Goal: Find specific page/section: Find specific page/section

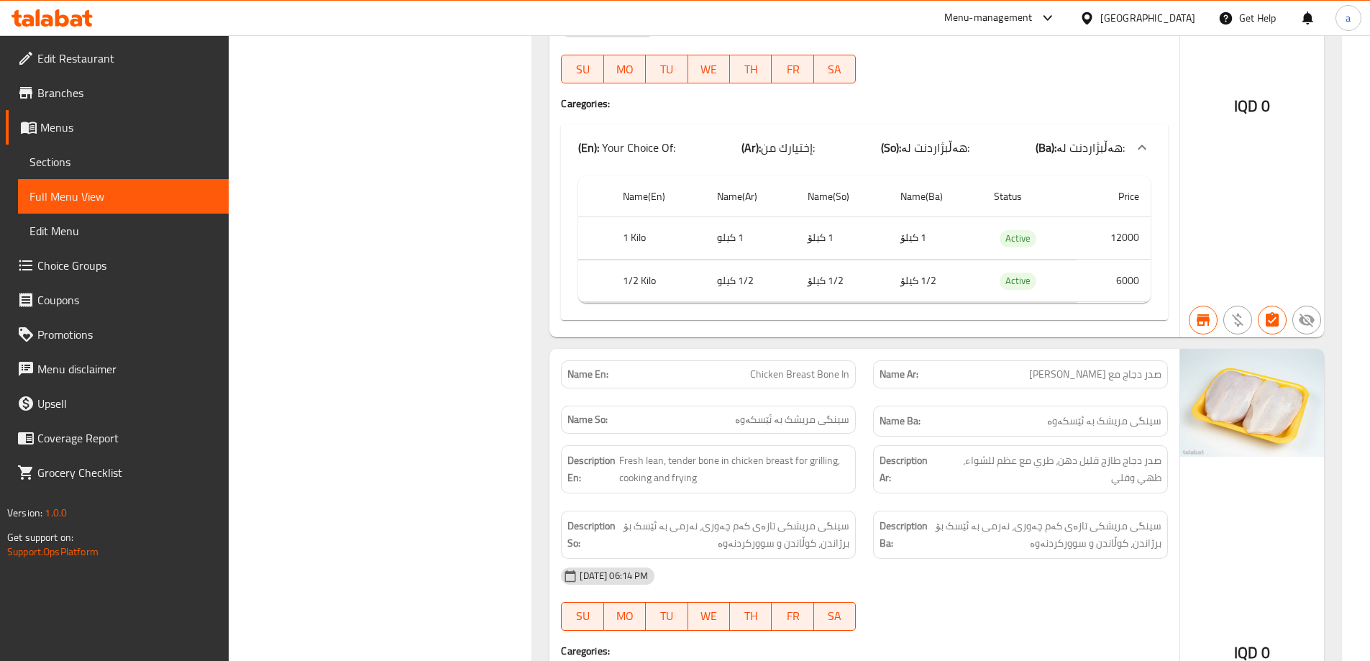
scroll to position [3190, 0]
click at [60, 9] on div at bounding box center [52, 18] width 104 height 29
click at [60, 20] on icon at bounding box center [52, 17] width 81 height 17
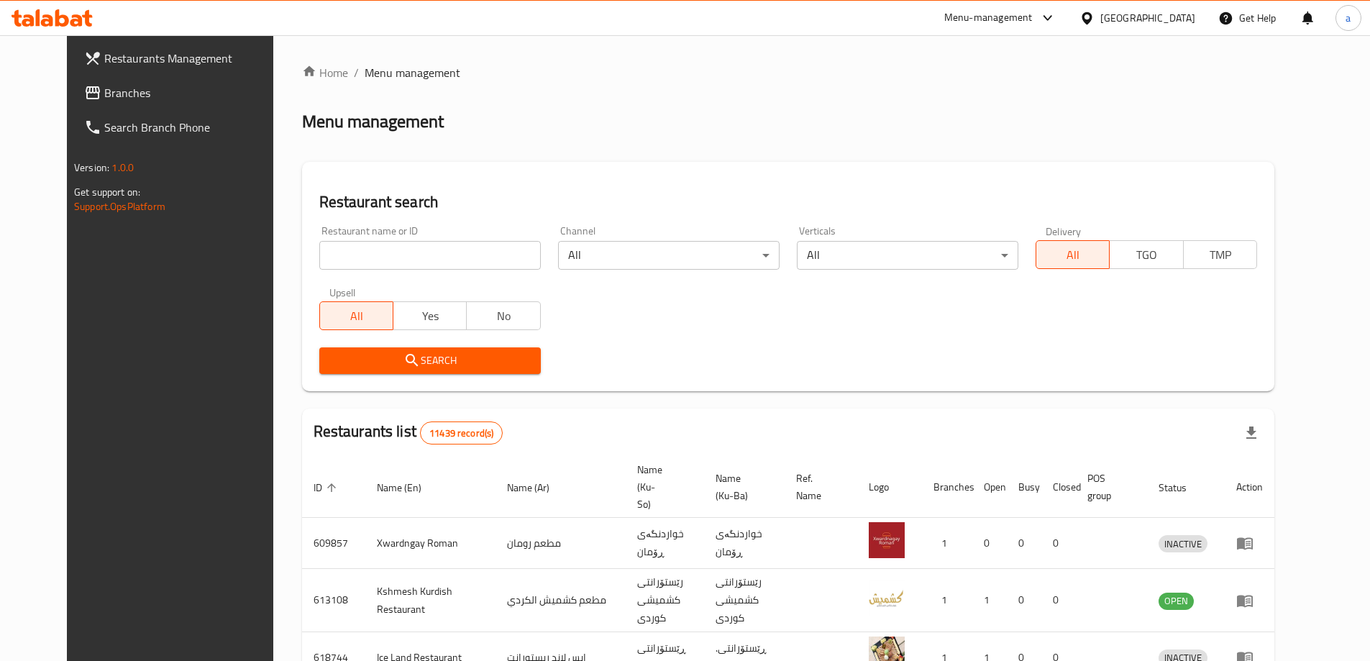
click at [104, 90] on span "Branches" at bounding box center [194, 92] width 180 height 17
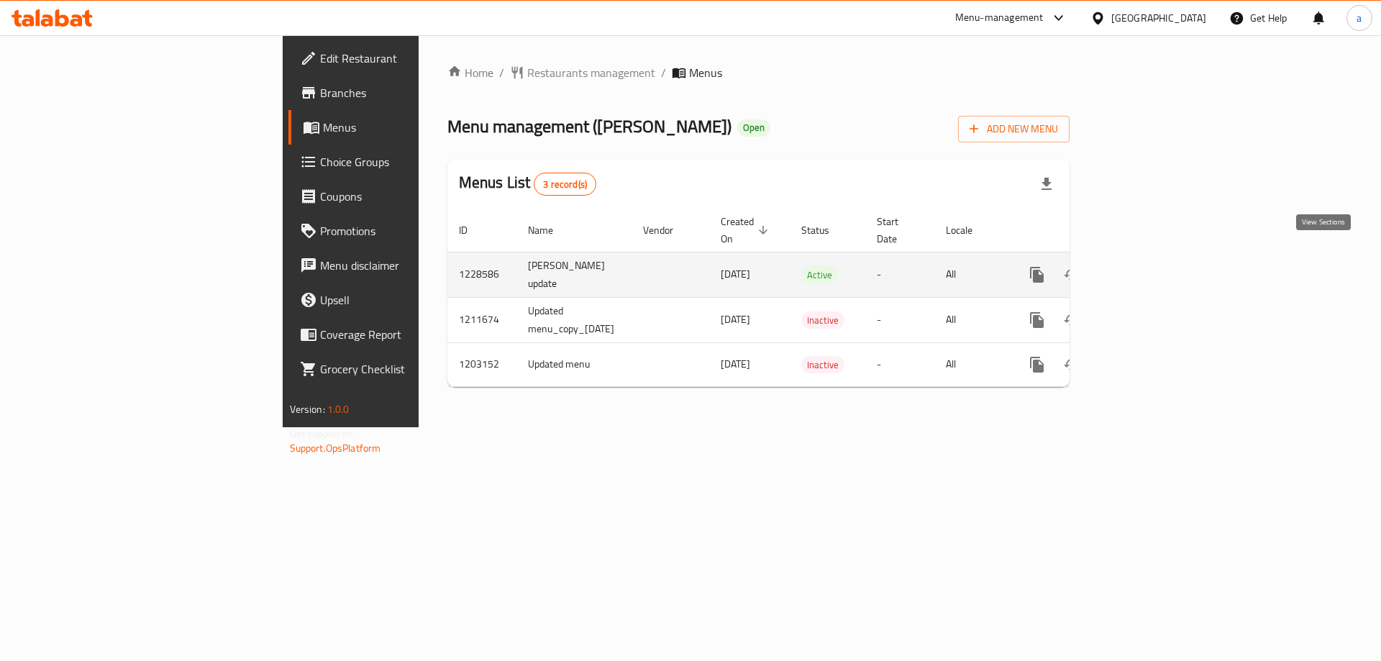
click at [1158, 258] on link "enhanced table" at bounding box center [1141, 275] width 35 height 35
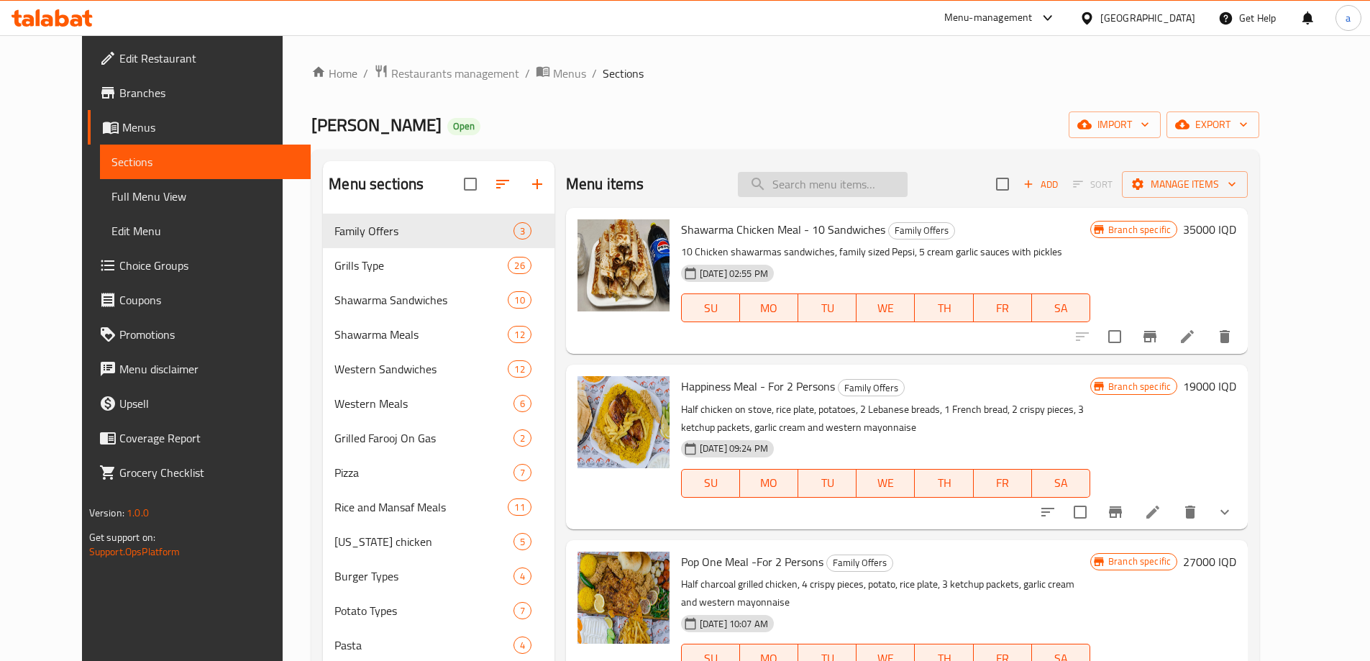
click at [834, 176] on input "search" at bounding box center [823, 184] width 170 height 25
click at [111, 199] on span "Full Menu View" at bounding box center [205, 196] width 188 height 17
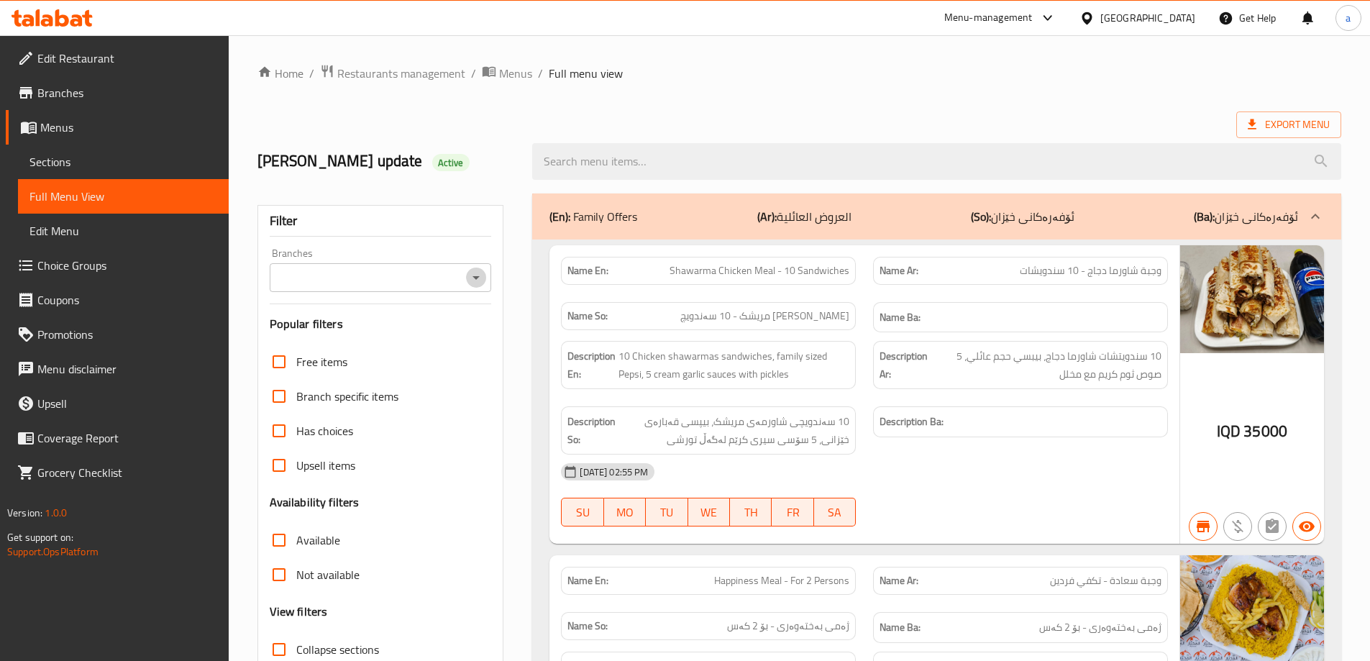
click at [473, 272] on icon "Open" at bounding box center [476, 277] width 17 height 17
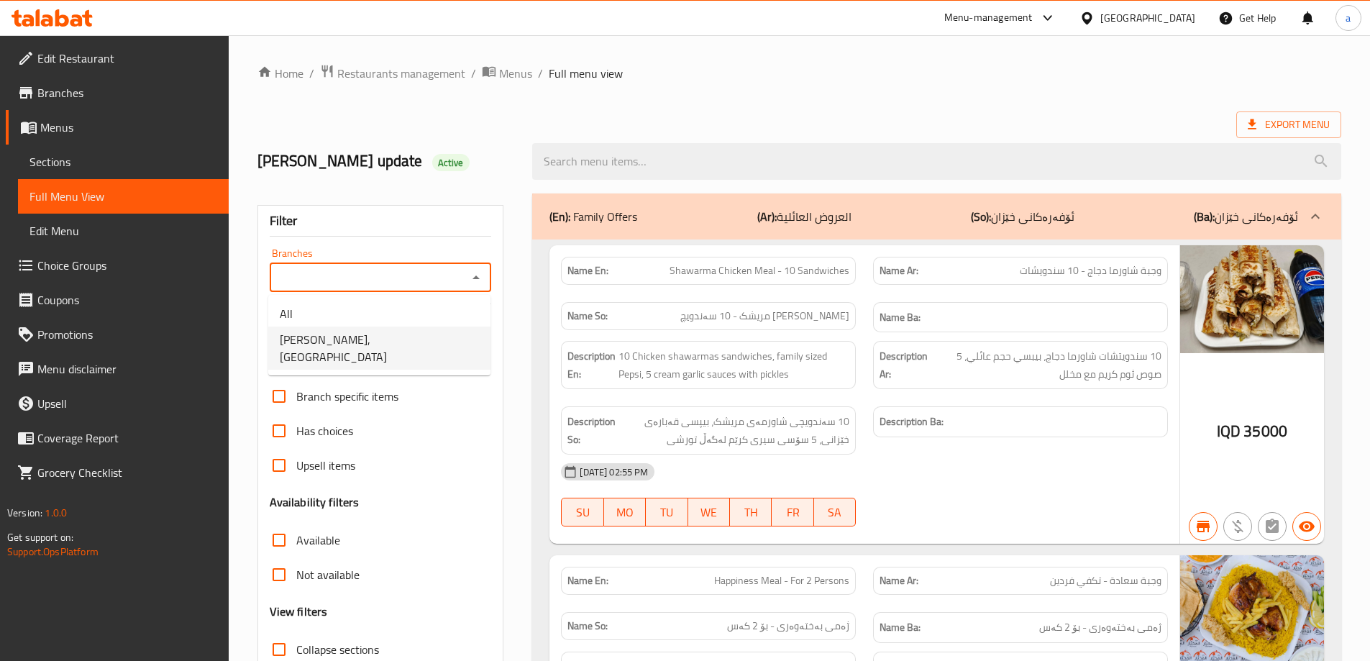
click at [381, 337] on span "Dhaif Almukhtar, Bakhtiary" at bounding box center [379, 348] width 199 height 35
type input "Dhaif Almukhtar, Bakhtiary"
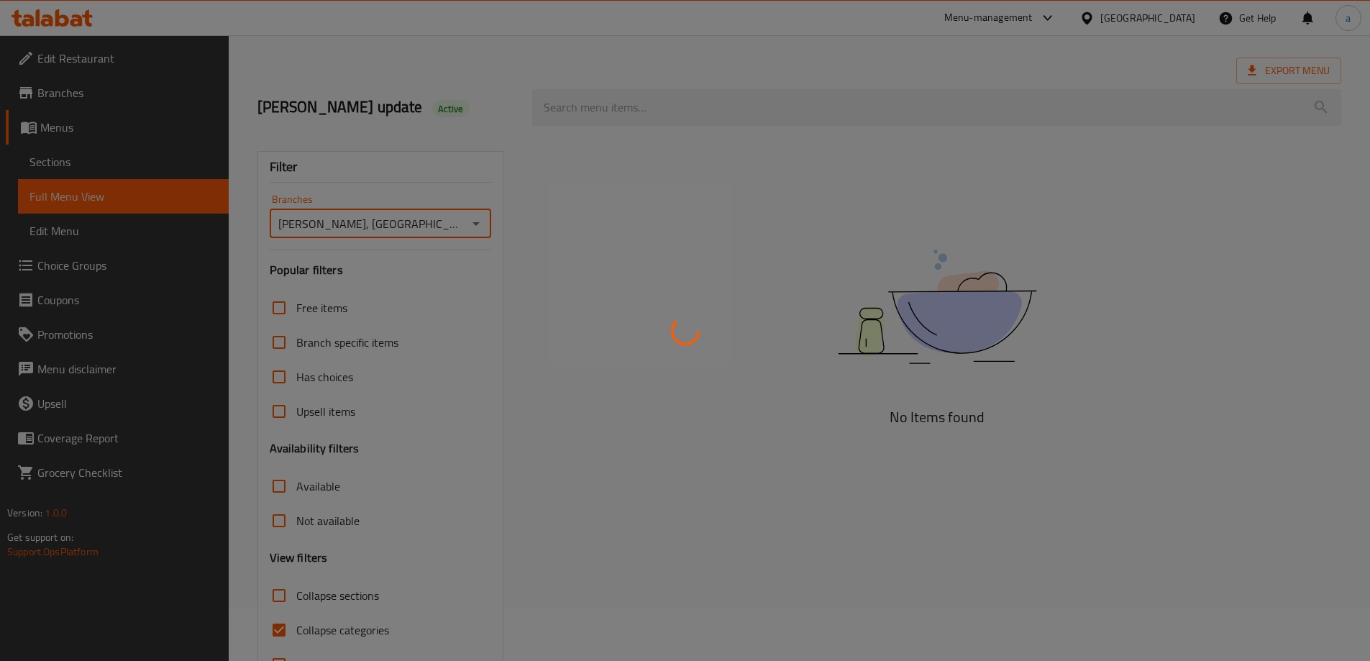
scroll to position [104, 0]
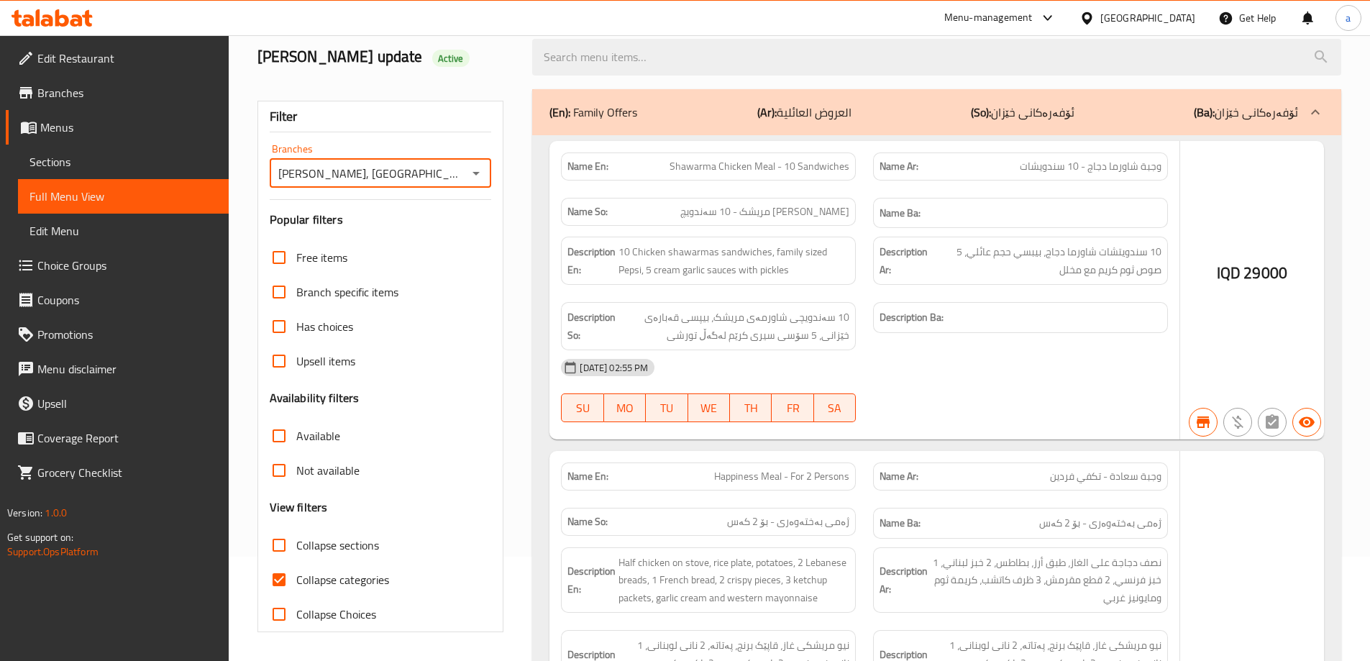
click at [275, 576] on div at bounding box center [685, 330] width 1370 height 661
click at [276, 575] on div at bounding box center [685, 330] width 1370 height 661
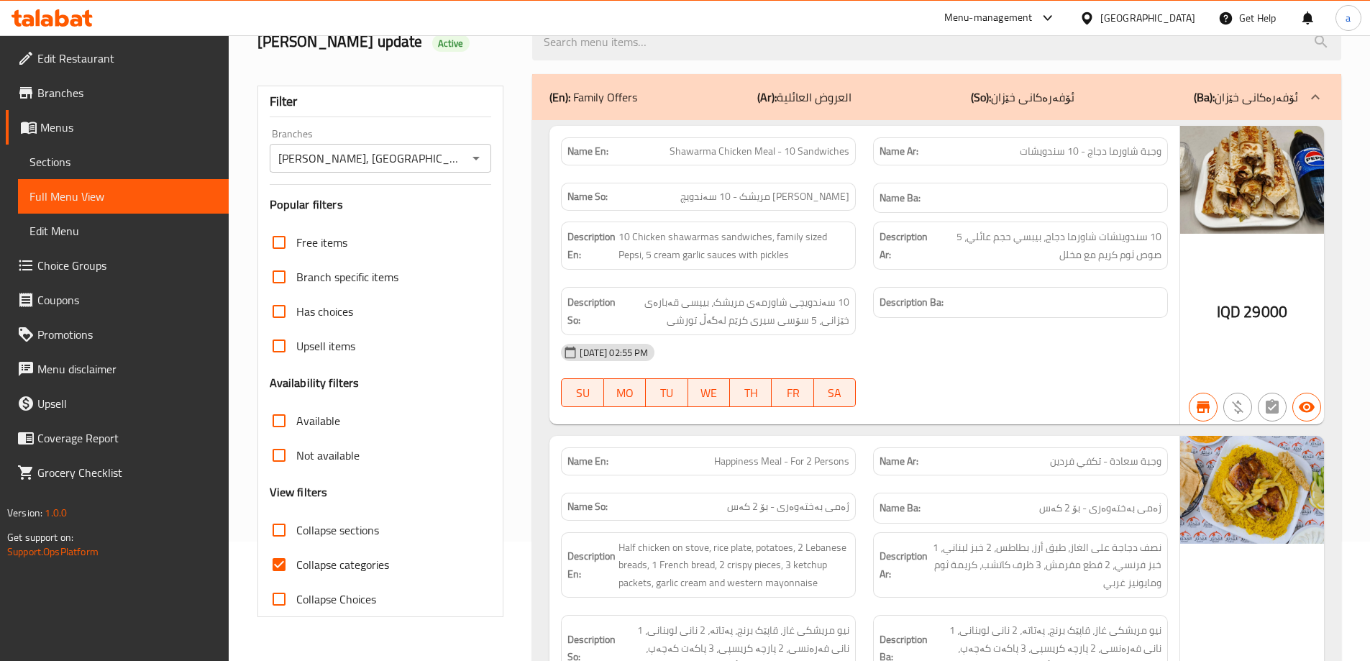
scroll to position [192, 0]
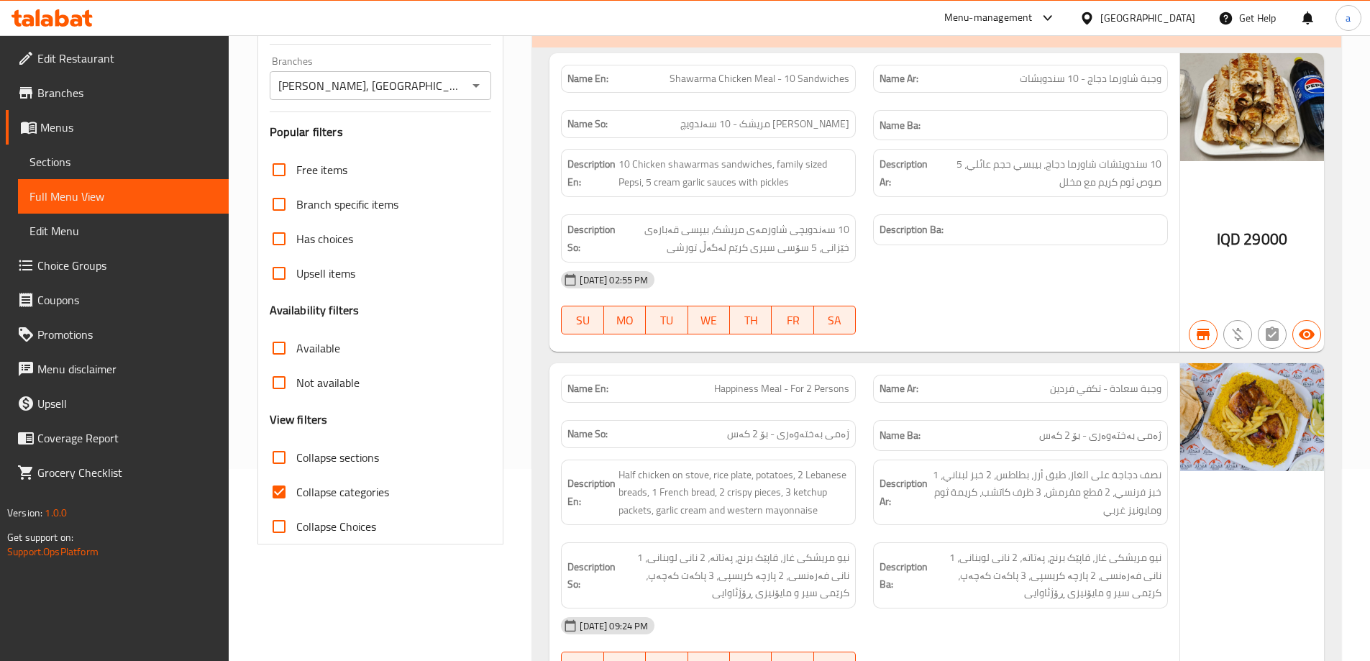
click at [282, 486] on input "Collapse categories" at bounding box center [279, 492] width 35 height 35
checkbox input "false"
click at [615, 214] on div "Description So: 10 سەندویچی شاورمەی مریشک، بیپسی قەبارەی خێزانی، 5 سۆسی سیری کر…" at bounding box center [708, 238] width 295 height 48
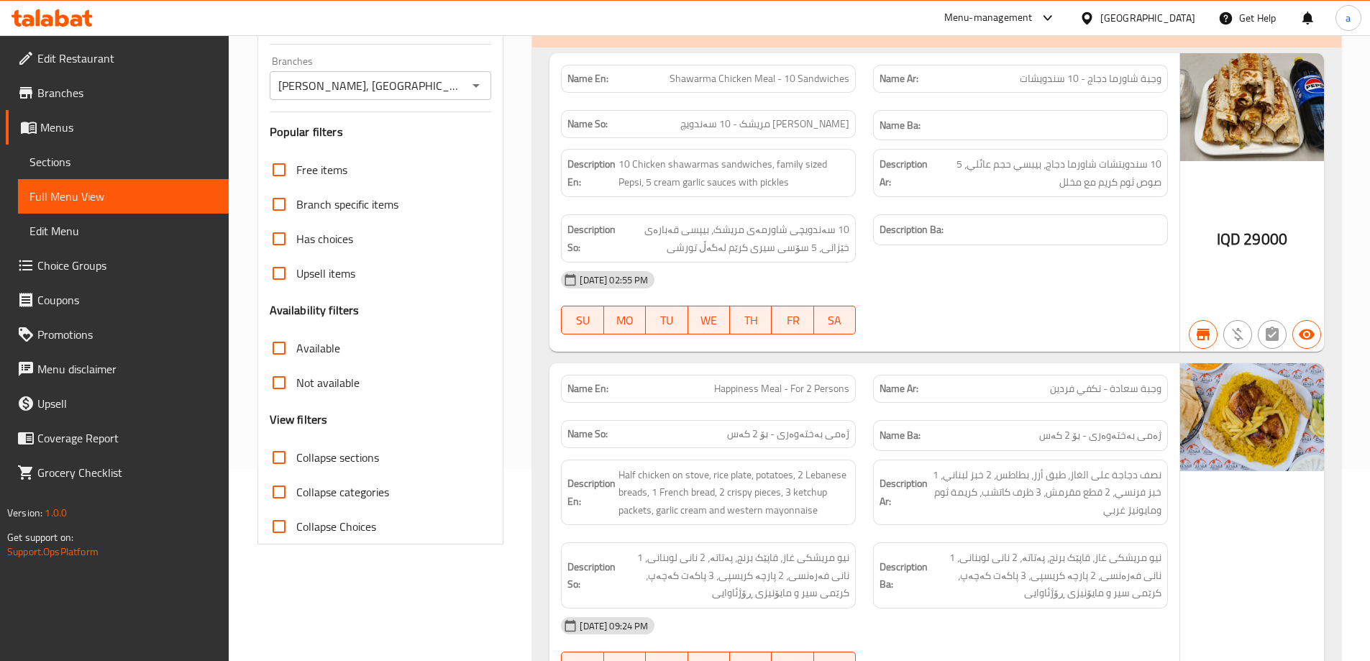
paste input "Half Charcoal Grilled Farooj"
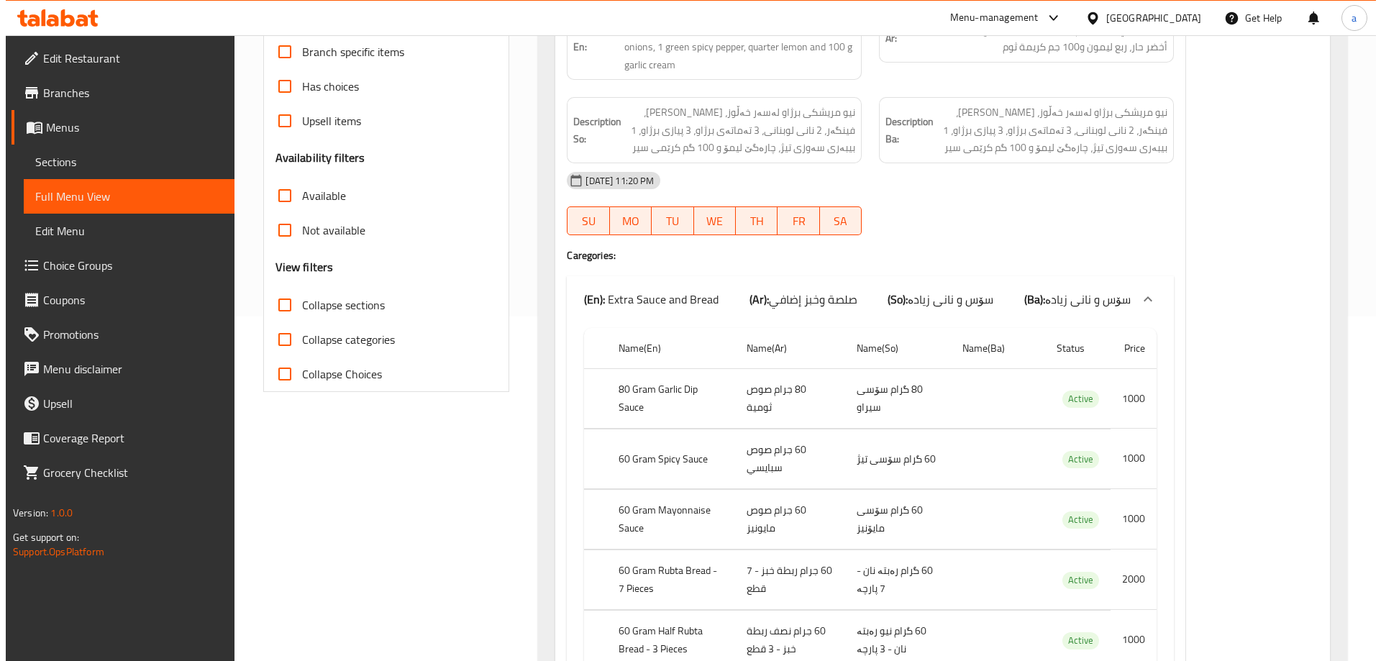
scroll to position [0, 0]
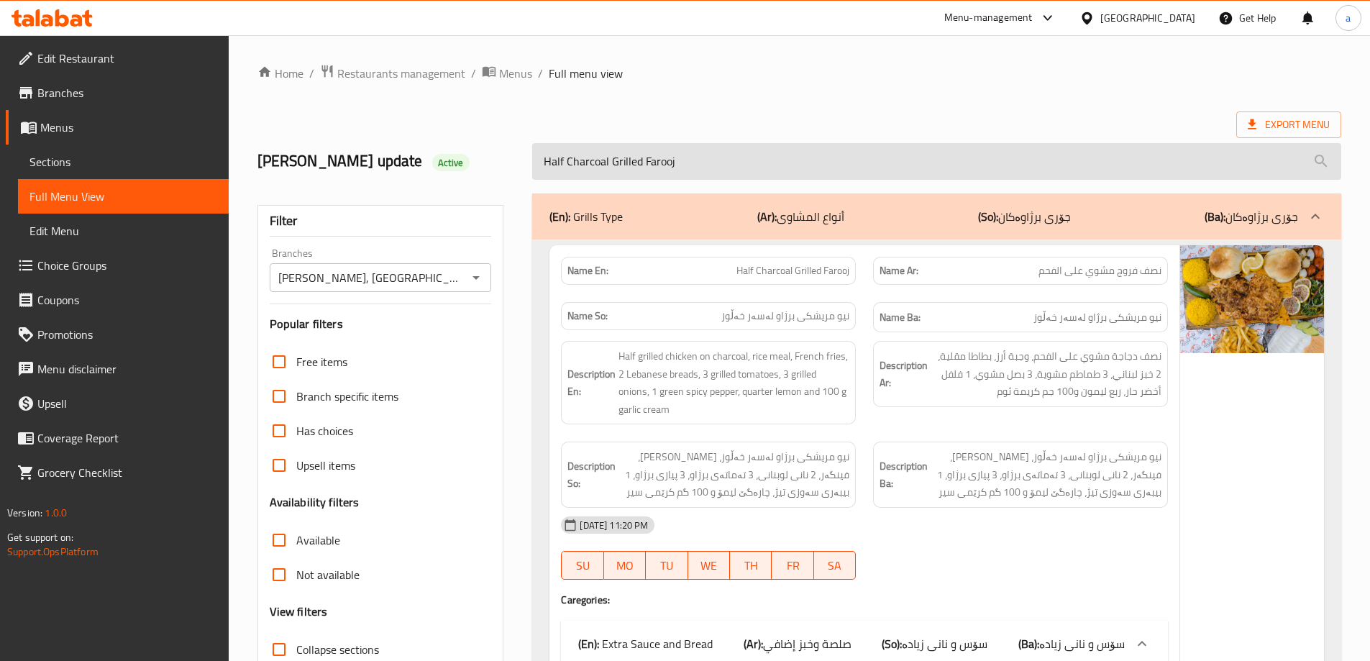
type input "Half Charcoal Grilled Farooj"
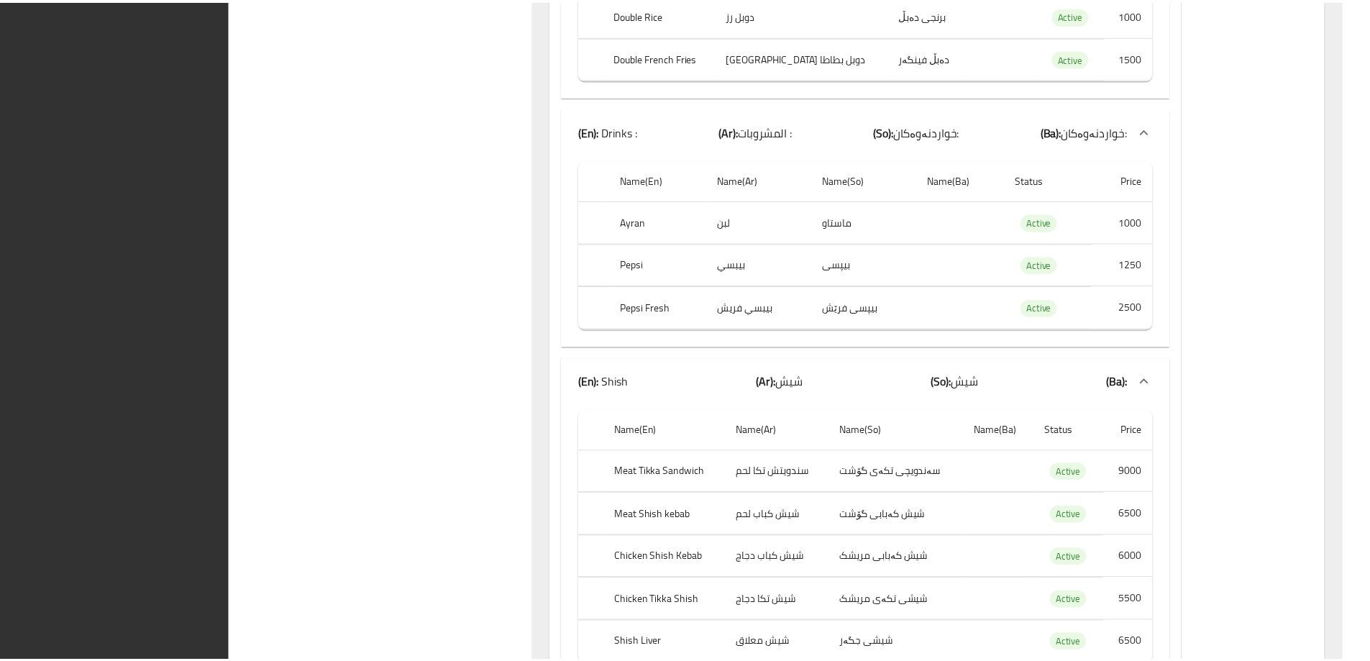
scroll to position [1628, 0]
